Goal: Task Accomplishment & Management: Manage account settings

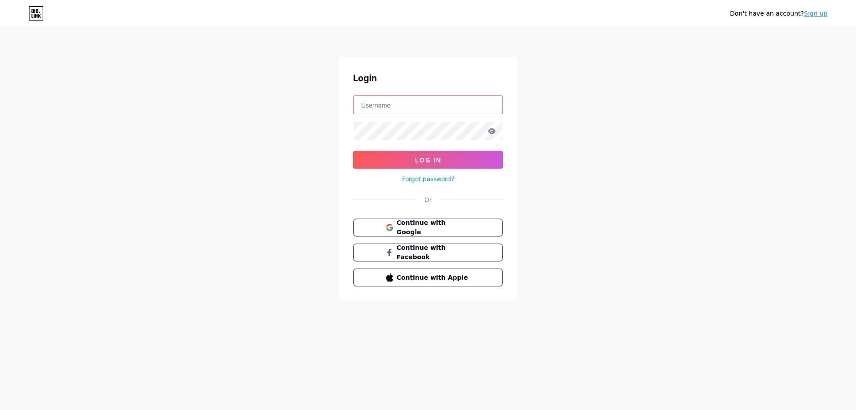
click at [434, 111] on input "text" at bounding box center [428, 105] width 149 height 18
drag, startPoint x: 415, startPoint y: 104, endPoint x: 244, endPoint y: 119, distance: 171.5
click at [354, 114] on input "VIJAYAGURU" at bounding box center [428, 105] width 149 height 18
type input "vijayaguru"
click at [353, 151] on button "Log In" at bounding box center [428, 160] width 150 height 18
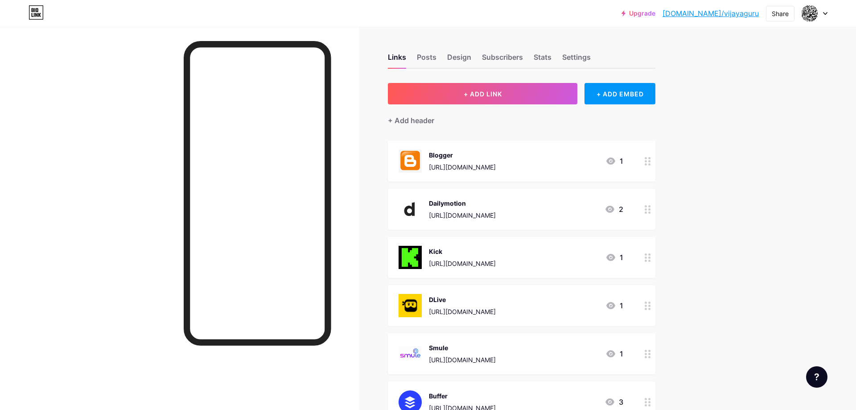
click at [843, 19] on div at bounding box center [428, 20] width 856 height 40
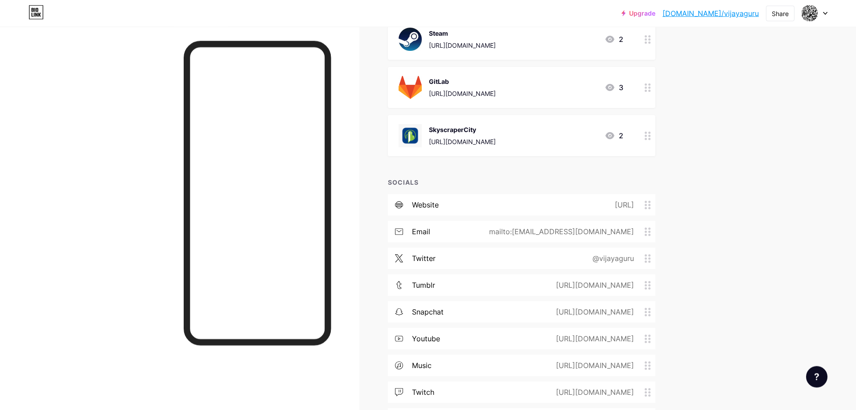
scroll to position [546, 0]
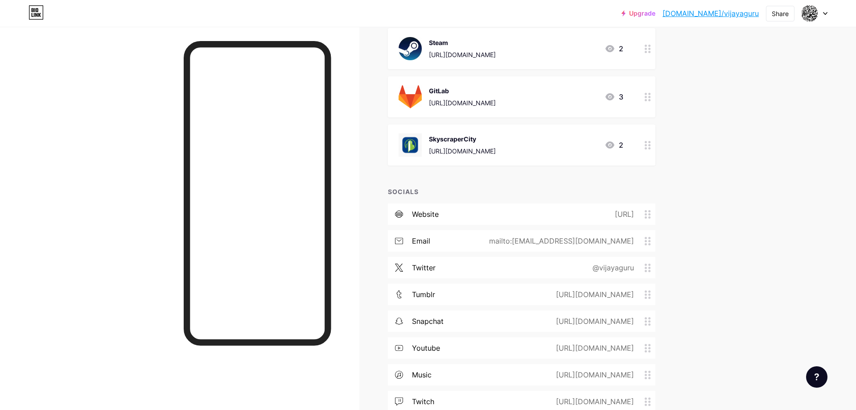
click at [625, 213] on div "https://beacons.ai/vijayaguru" at bounding box center [623, 214] width 44 height 11
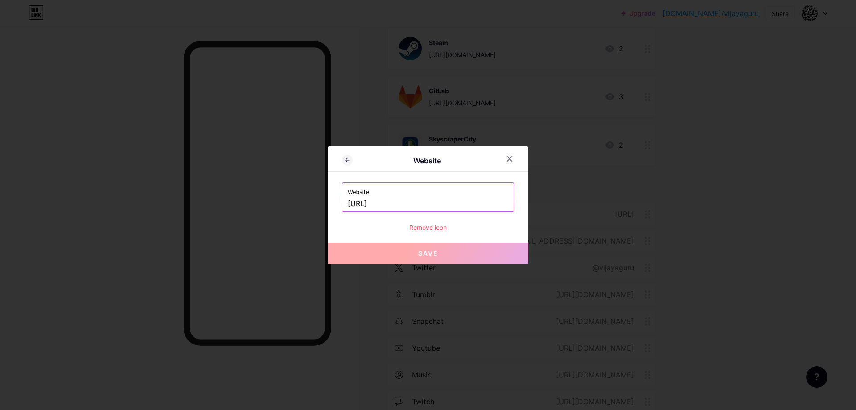
drag, startPoint x: 439, startPoint y: 202, endPoint x: 311, endPoint y: 214, distance: 128.9
click at [348, 211] on input "beacons.ai/vijayaguru" at bounding box center [428, 203] width 161 height 15
paste input "https://vijayaguru.net/"
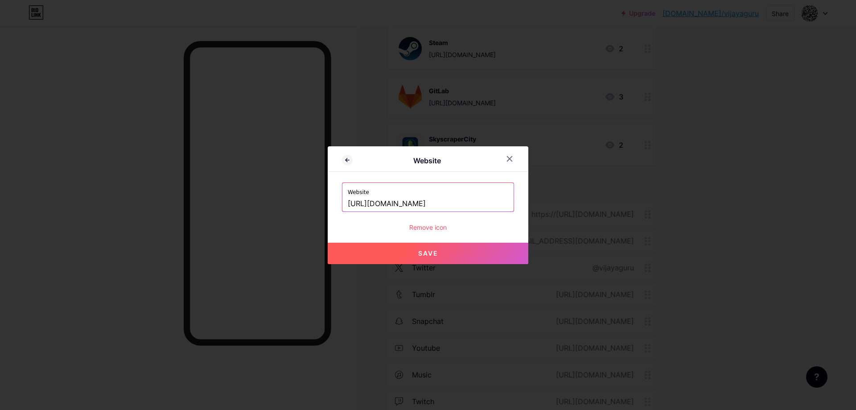
type input "[URL][DOMAIN_NAME]"
click at [438, 257] on button "Save" at bounding box center [428, 253] width 201 height 21
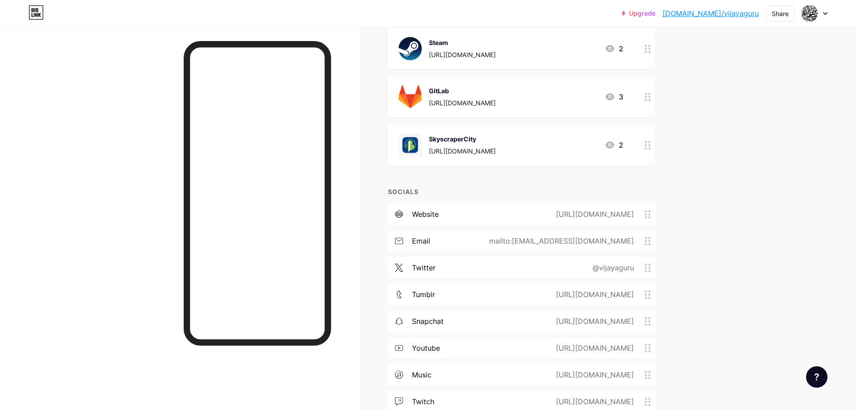
click at [743, 187] on div "Upgrade [DOMAIN_NAME]/vijaya... [DOMAIN_NAME]/vijayaguru Share Switch accounts …" at bounding box center [428, 116] width 856 height 1324
click at [732, 18] on link "[DOMAIN_NAME]/vijayaguru" at bounding box center [711, 13] width 96 height 11
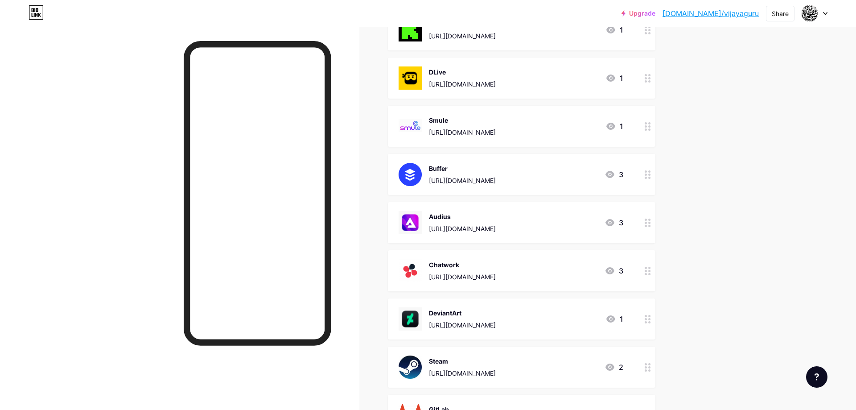
scroll to position [500, 0]
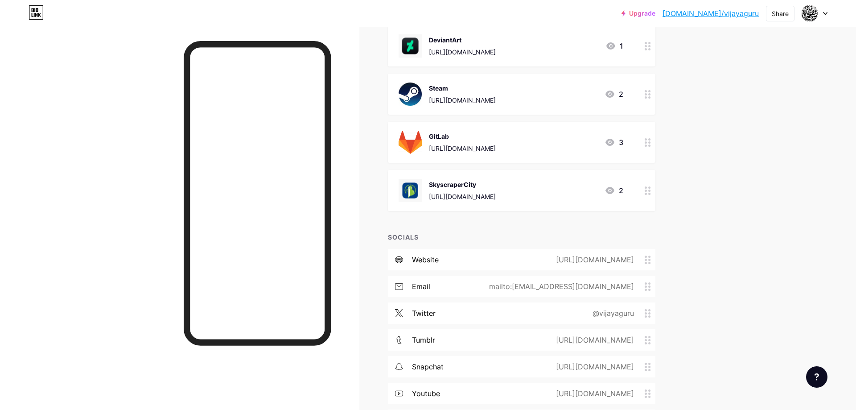
click at [631, 263] on div "[URL][DOMAIN_NAME]" at bounding box center [593, 259] width 103 height 11
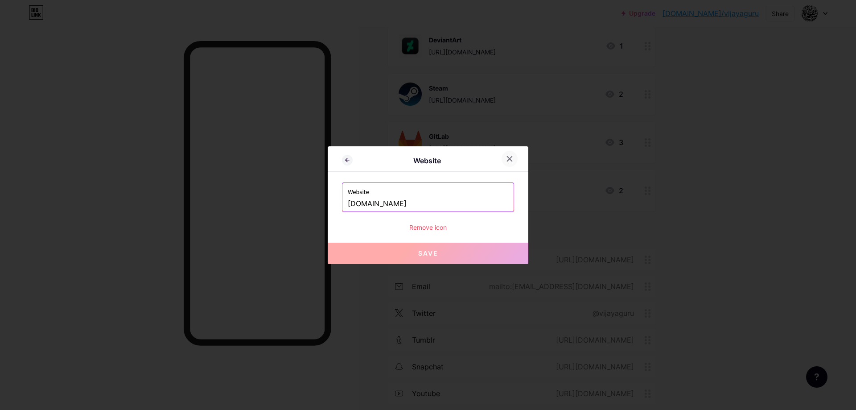
click at [510, 157] on icon at bounding box center [509, 158] width 7 height 7
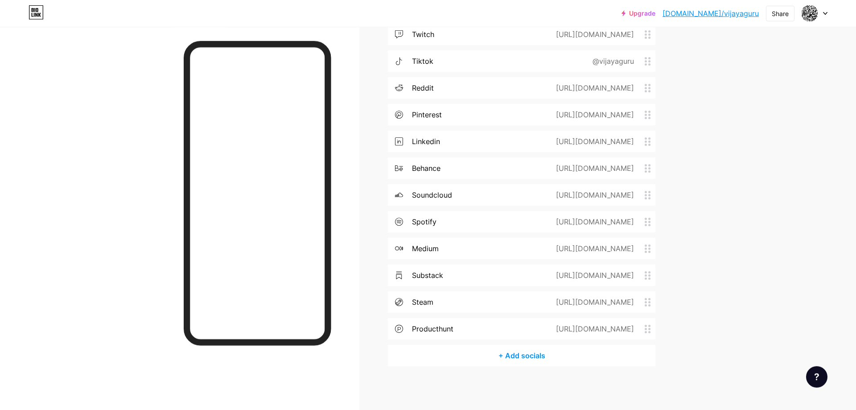
scroll to position [913, 0]
click at [508, 355] on div "+ Add socials" at bounding box center [522, 354] width 268 height 21
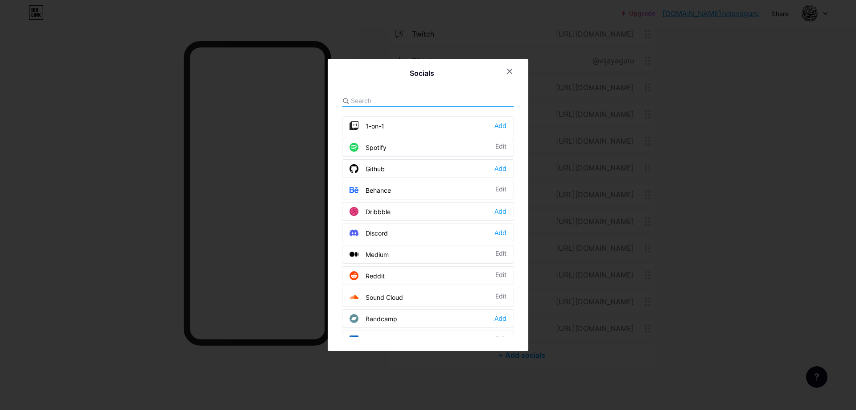
scroll to position [281, 0]
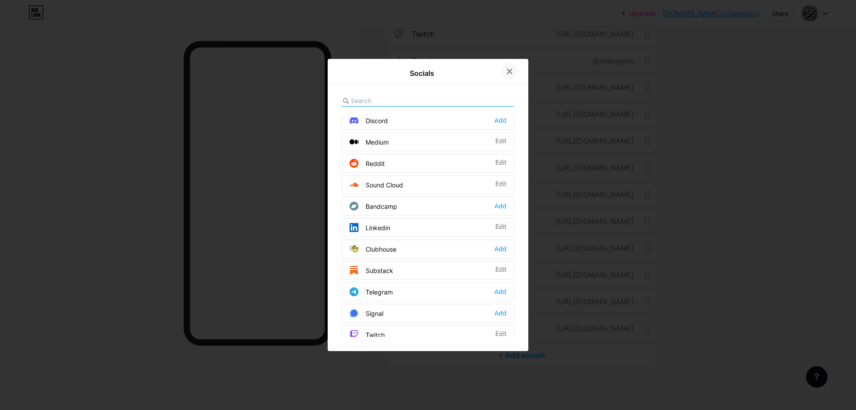
click at [512, 72] on icon at bounding box center [509, 71] width 7 height 7
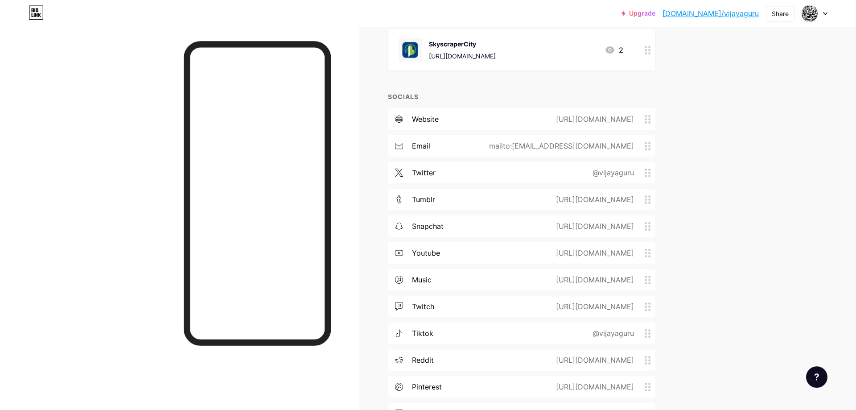
scroll to position [640, 0]
click at [566, 202] on div "[URL][DOMAIN_NAME]" at bounding box center [593, 199] width 103 height 11
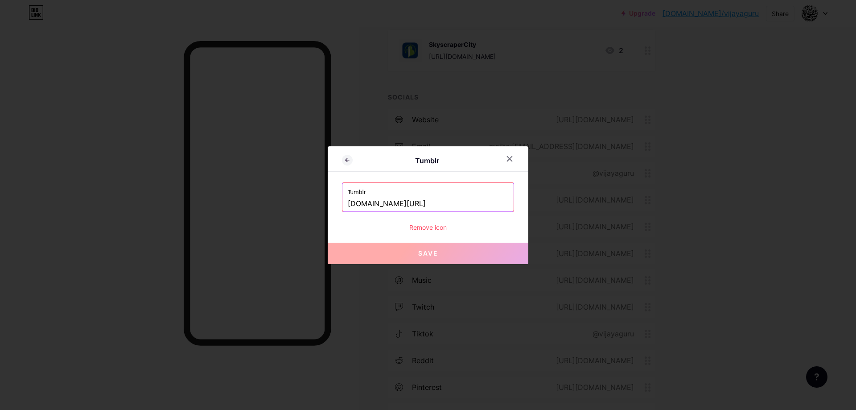
drag, startPoint x: 468, startPoint y: 202, endPoint x: 342, endPoint y: 207, distance: 126.8
click at [348, 207] on input "[DOMAIN_NAME][URL]" at bounding box center [428, 203] width 161 height 15
paste input "[URL][DOMAIN_NAME]"
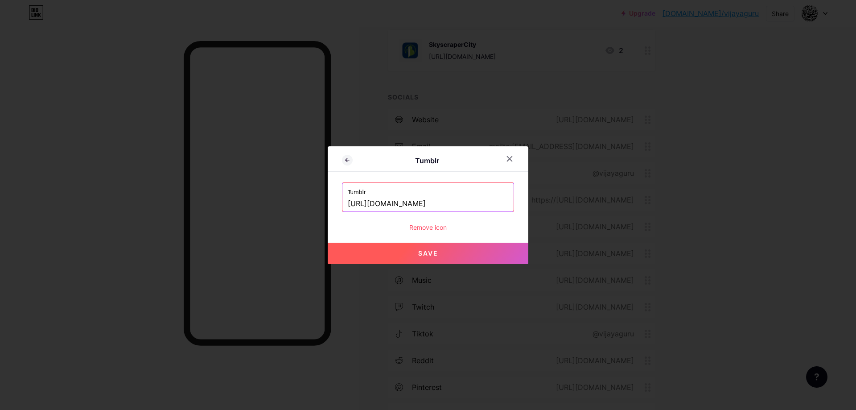
type input "[URL][DOMAIN_NAME]"
click at [428, 248] on button "Save" at bounding box center [428, 253] width 201 height 21
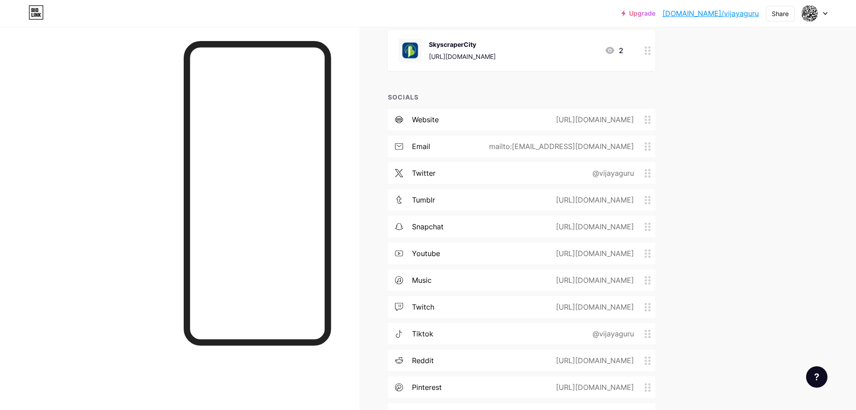
click at [789, 206] on div "Upgrade [DOMAIN_NAME]/vijaya... [DOMAIN_NAME]/vijayaguru Share Switch accounts …" at bounding box center [428, 22] width 856 height 1324
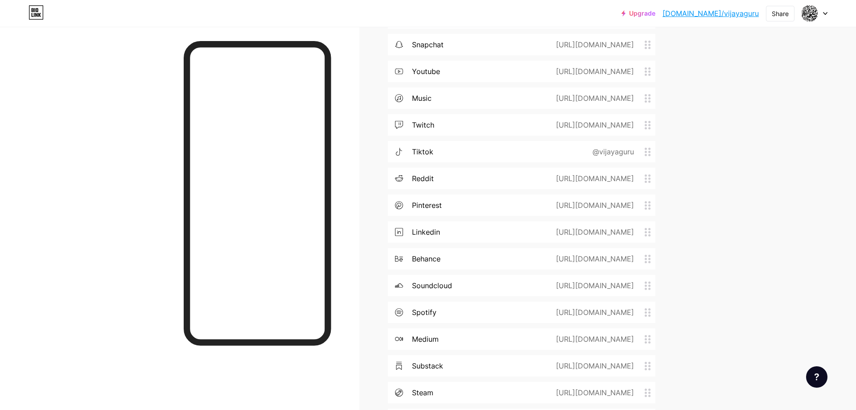
scroll to position [913, 0]
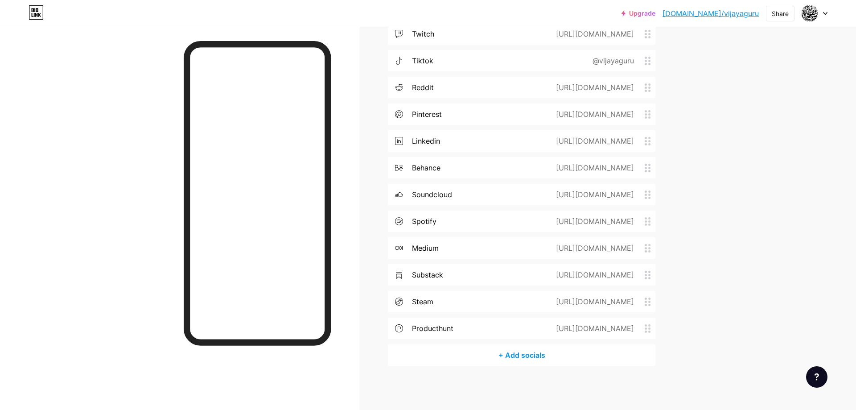
click at [528, 355] on div "+ Add socials" at bounding box center [522, 354] width 268 height 21
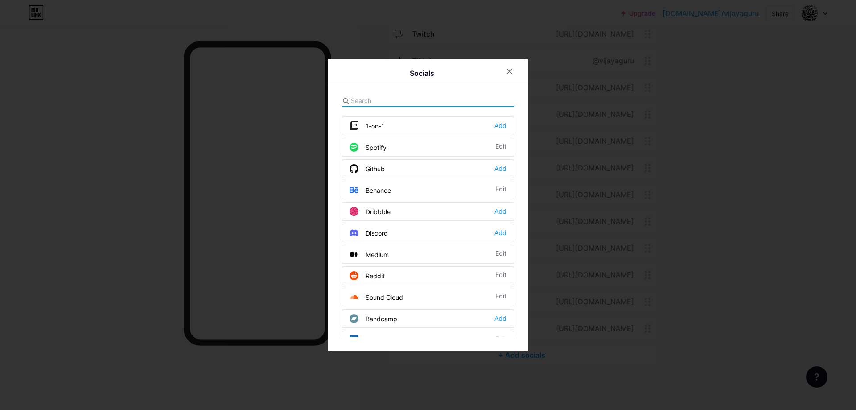
scroll to position [225, 0]
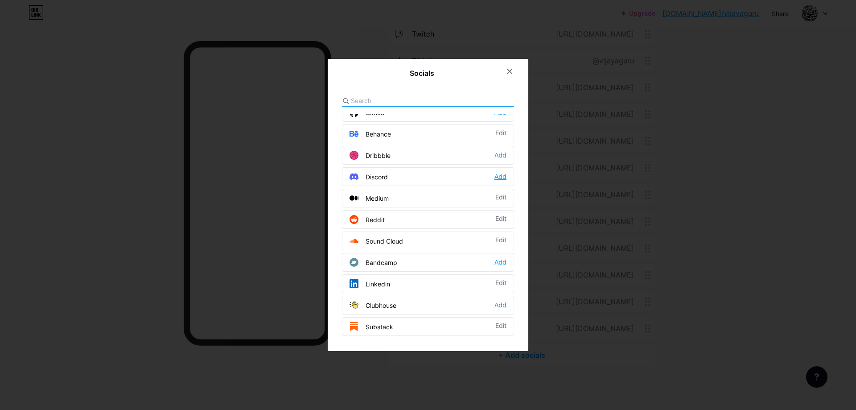
click at [496, 176] on div "Add" at bounding box center [501, 176] width 12 height 9
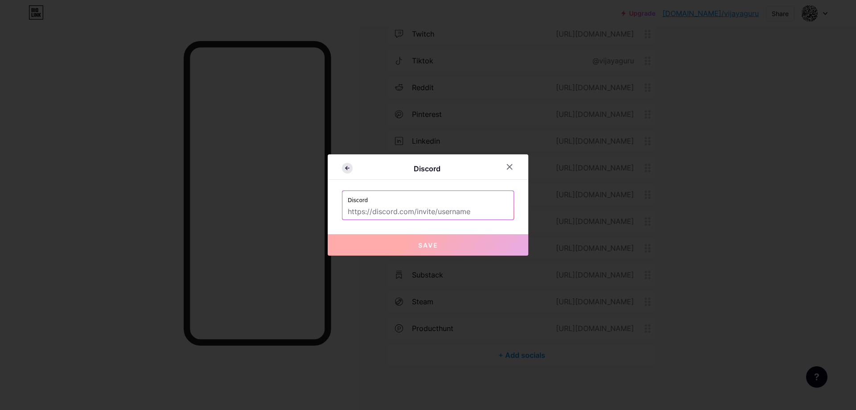
click at [346, 165] on icon at bounding box center [347, 168] width 11 height 11
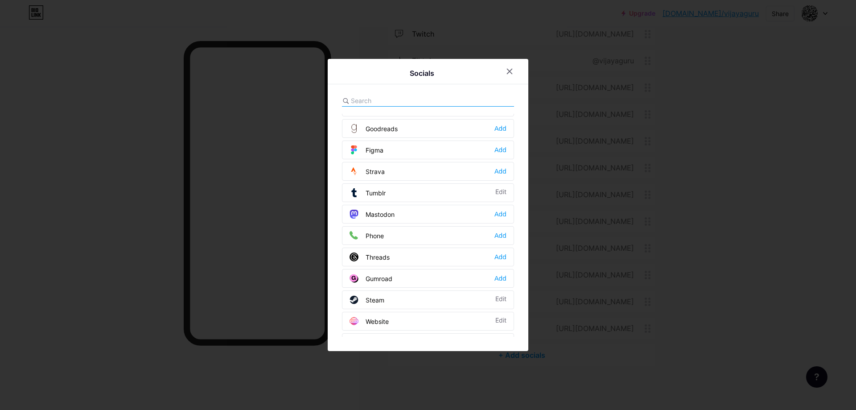
scroll to position [805, 0]
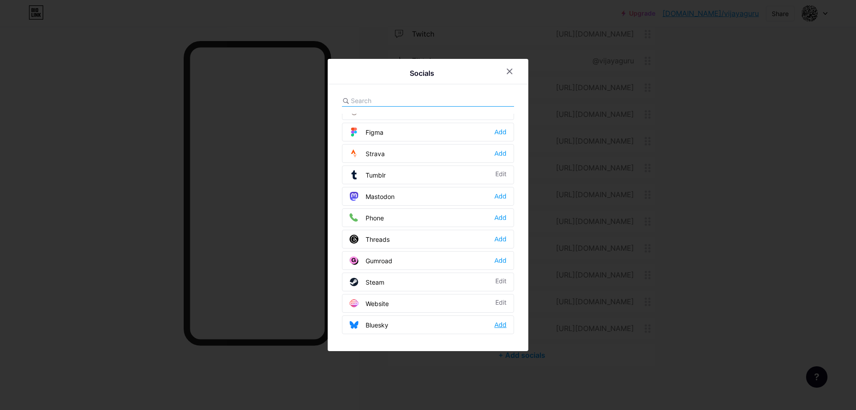
click at [502, 326] on div "Add" at bounding box center [501, 324] width 12 height 9
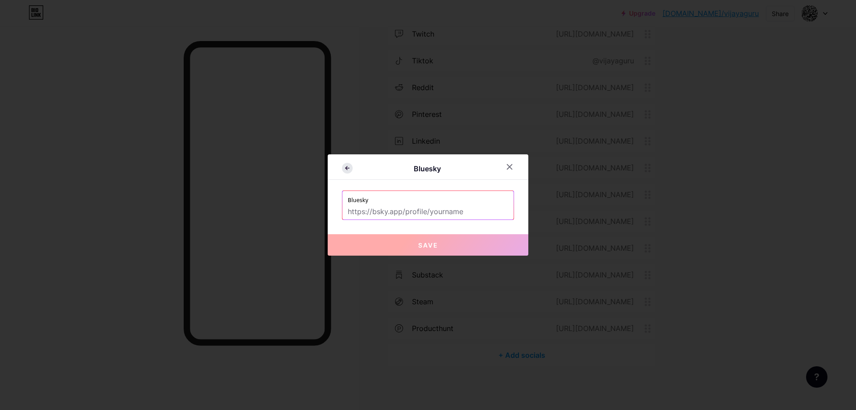
click at [347, 171] on icon at bounding box center [347, 168] width 11 height 11
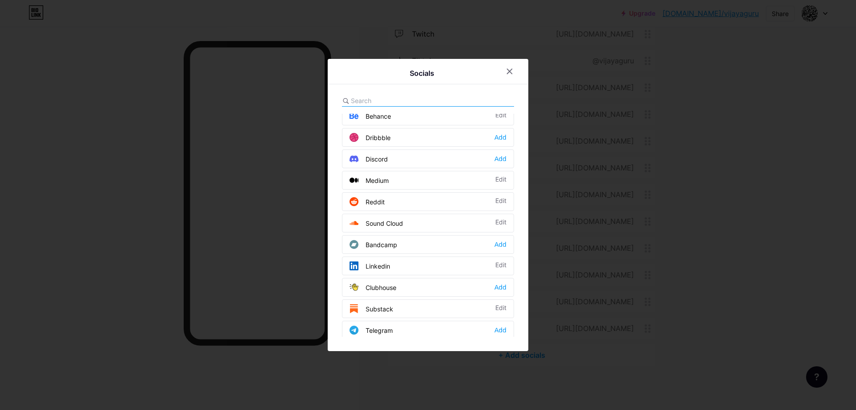
scroll to position [0, 0]
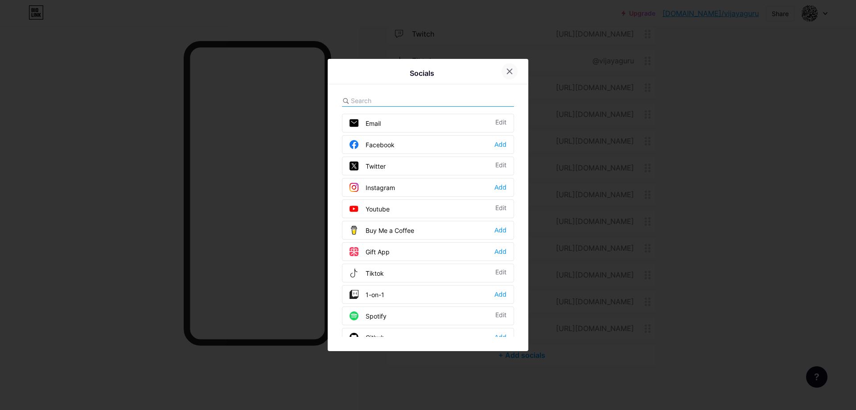
click at [512, 73] on icon at bounding box center [509, 71] width 7 height 7
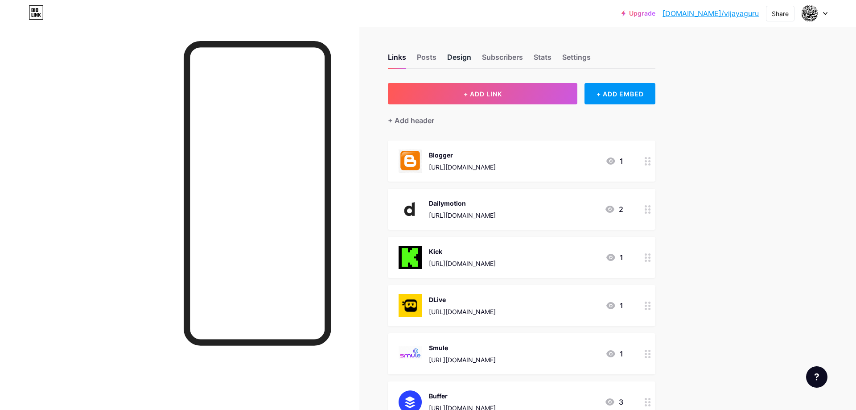
click at [457, 58] on div "Design" at bounding box center [459, 60] width 24 height 16
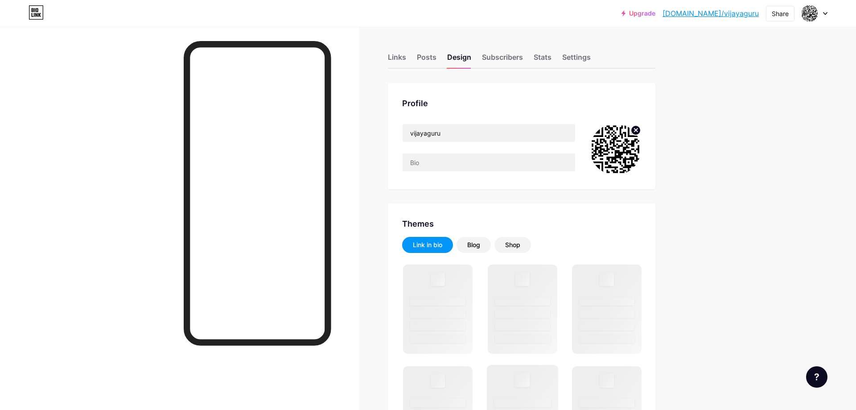
scroll to position [182, 0]
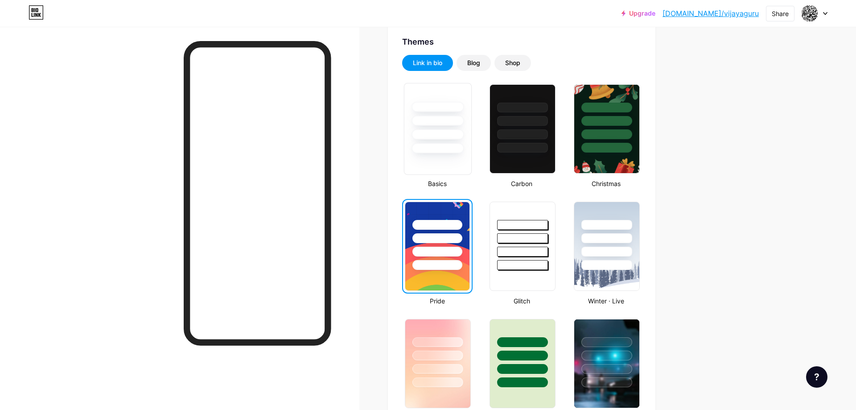
click at [443, 142] on div at bounding box center [438, 118] width 67 height 70
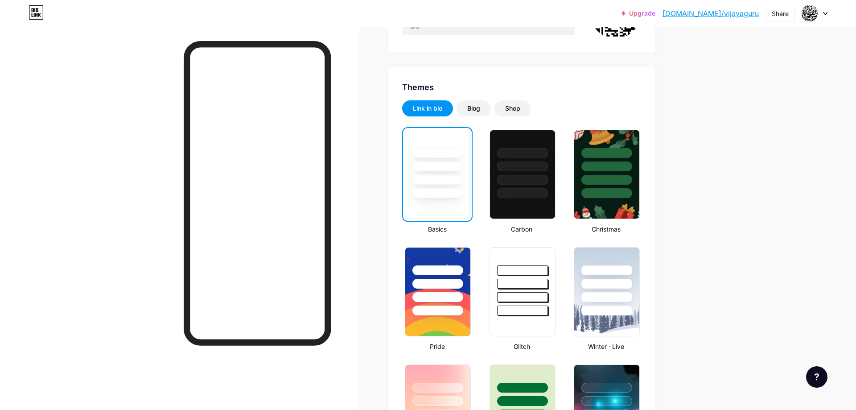
scroll to position [0, 0]
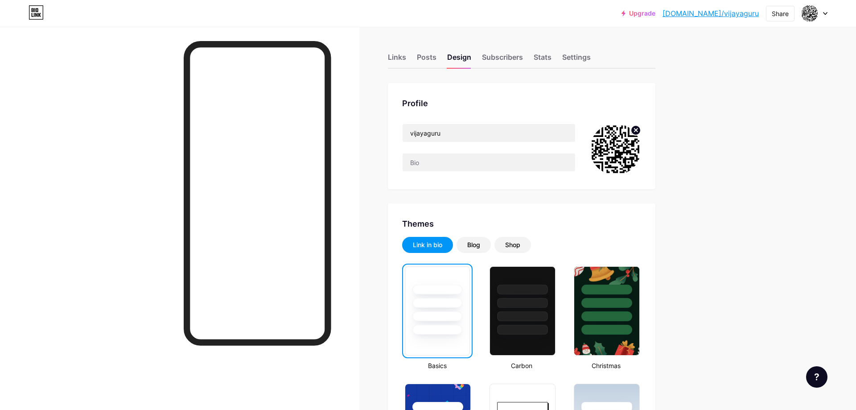
click at [744, 15] on link "[DOMAIN_NAME]/vijayaguru" at bounding box center [711, 13] width 96 height 11
